Goal: Find contact information: Find contact information

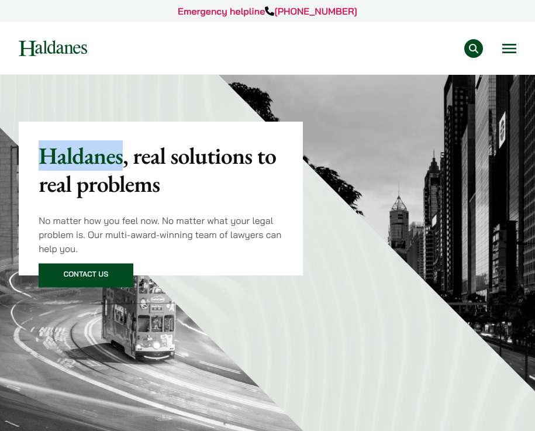
drag, startPoint x: 124, startPoint y: 154, endPoint x: 29, endPoint y: 154, distance: 95.3
click at [29, 154] on div "Haldanes , real solutions to real problems No matter how you feel now. No matte…" at bounding box center [161, 199] width 284 height 154
copy p "Haldanes"
click at [92, 278] on link "Contact Us" at bounding box center [86, 276] width 95 height 24
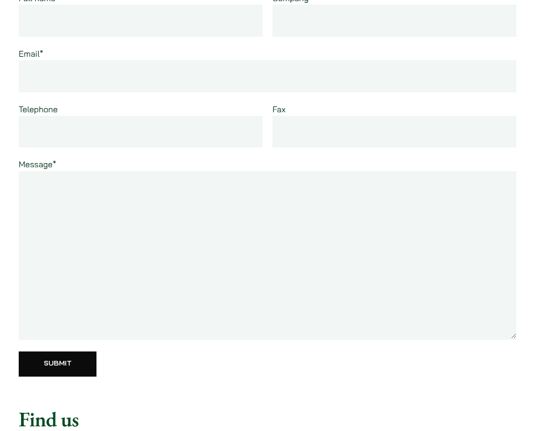
scroll to position [395, 0]
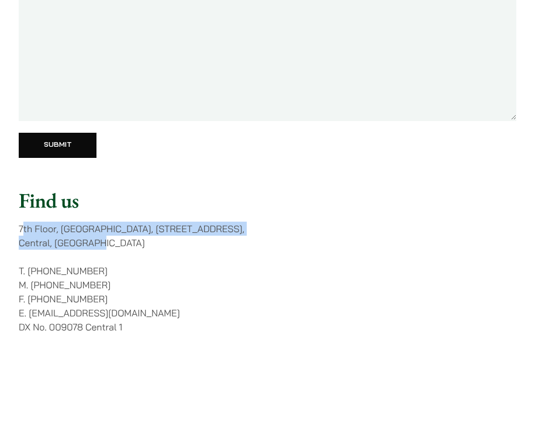
drag, startPoint x: 21, startPoint y: 228, endPoint x: 108, endPoint y: 236, distance: 87.5
click at [108, 236] on p "7th Floor, Ruttonjee House, 11 Duddell Street, Central, Hong Kong" at bounding box center [268, 236] width 498 height 28
drag, startPoint x: 103, startPoint y: 241, endPoint x: 20, endPoint y: 226, distance: 83.9
click at [20, 226] on p "7th Floor, Ruttonjee House, 11 Duddell Street, Central, Hong Kong" at bounding box center [268, 236] width 498 height 28
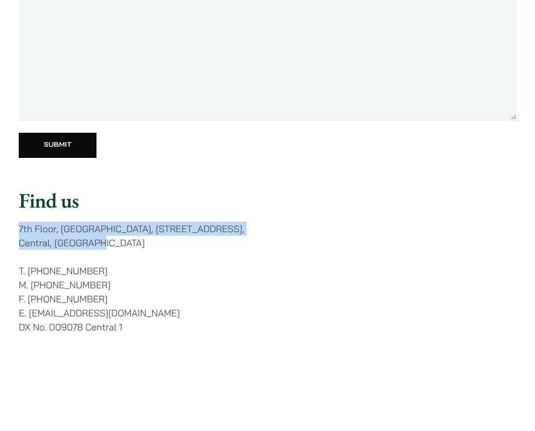
copy p "7th Floor, Ruttonjee House, 11 Duddell Street, Central, Hong Kong"
